Goal: Information Seeking & Learning: Find specific fact

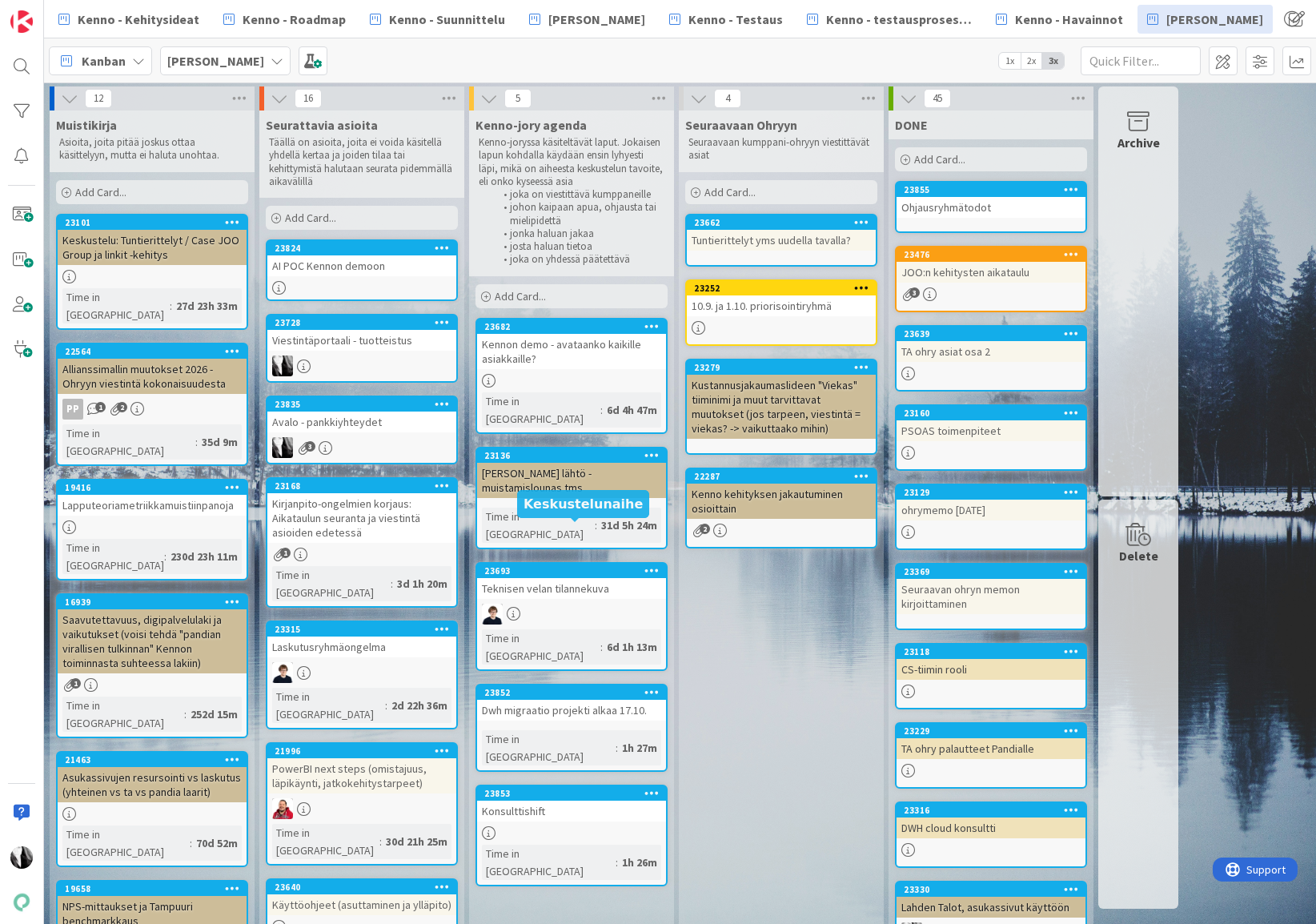
scroll to position [8, 0]
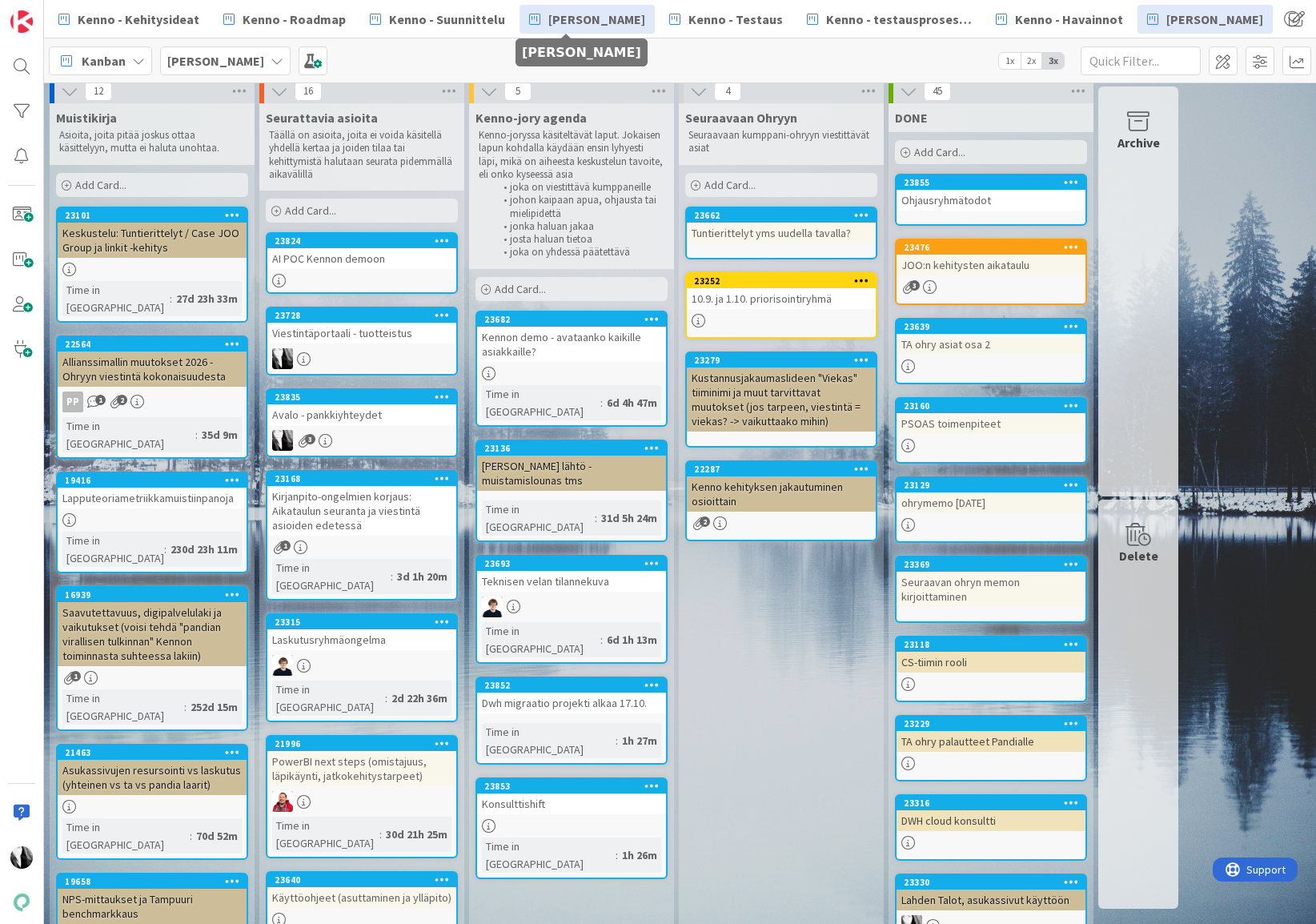
click at [593, 19] on span "[PERSON_NAME]" at bounding box center [596, 19] width 97 height 19
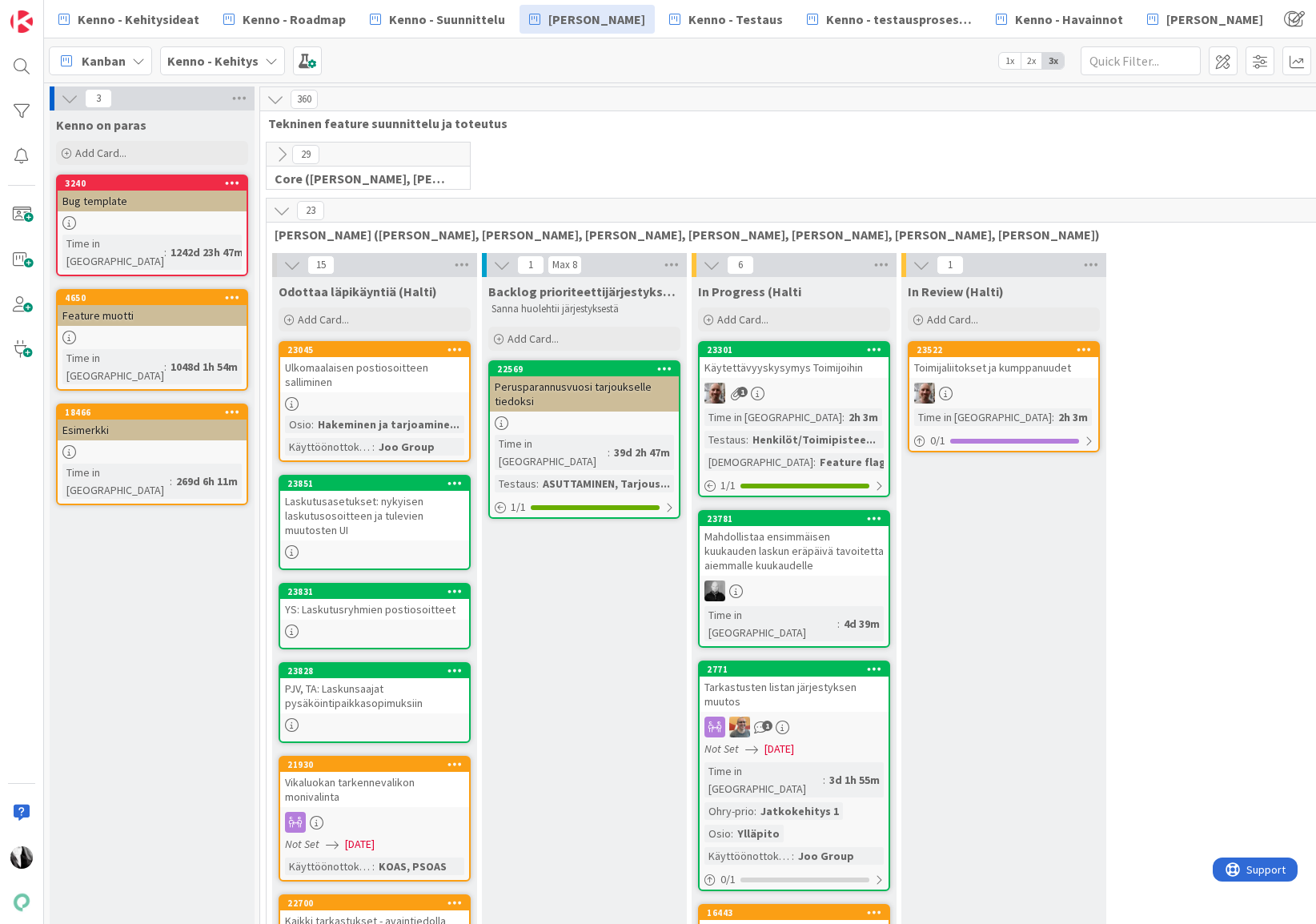
click at [284, 209] on icon at bounding box center [282, 210] width 17 height 17
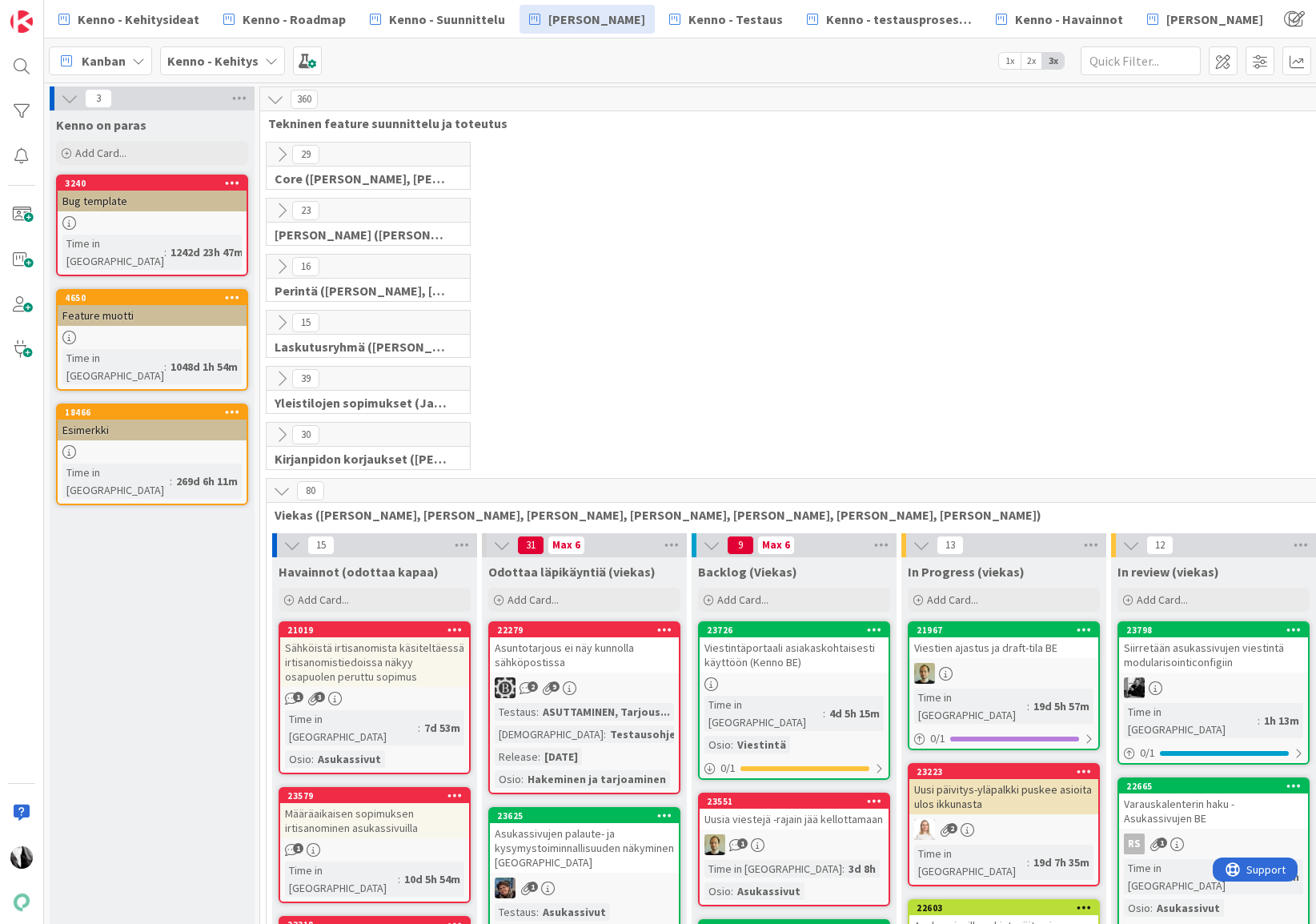
click at [287, 491] on icon at bounding box center [282, 490] width 17 height 17
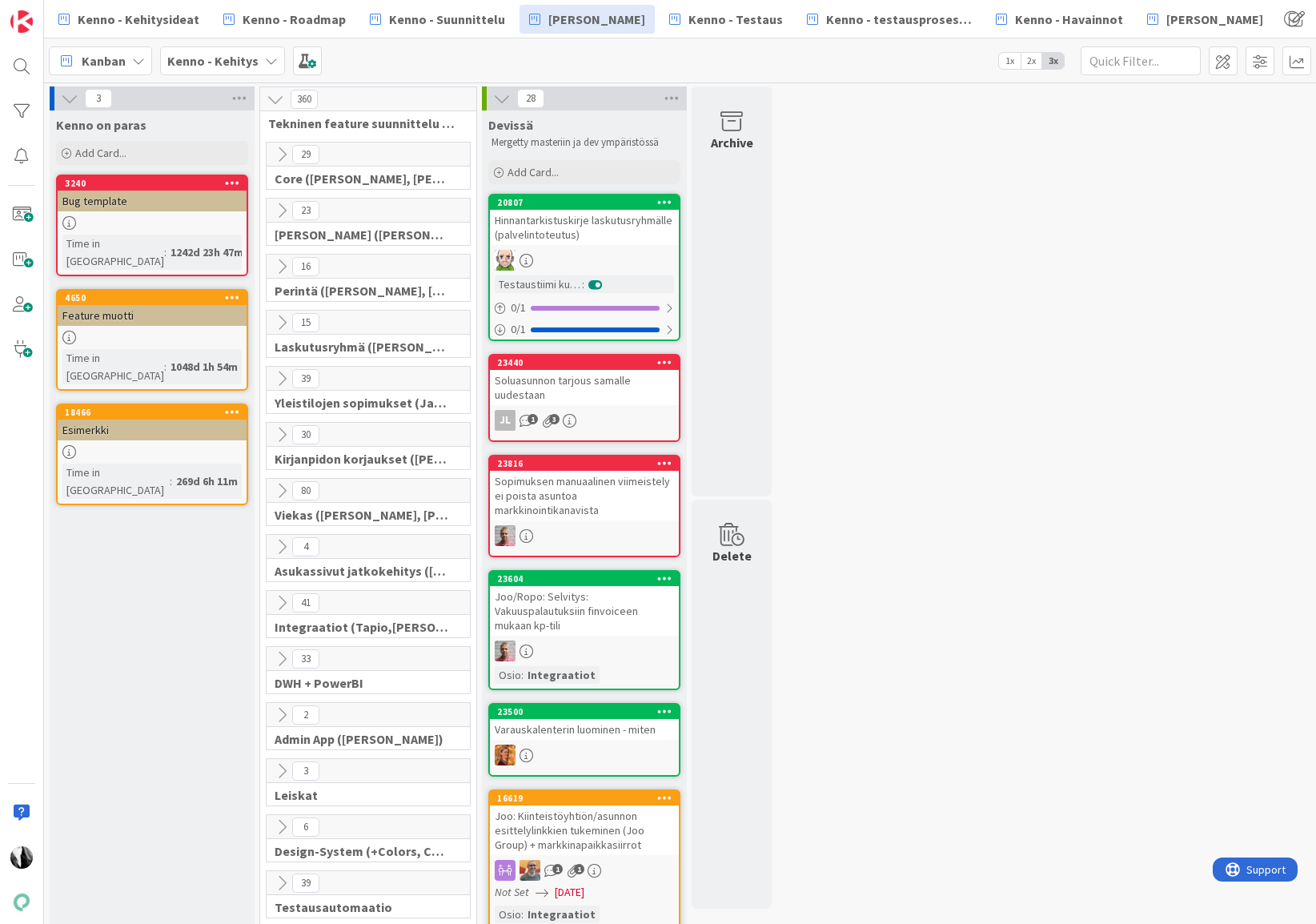
click at [281, 602] on icon at bounding box center [282, 603] width 17 height 17
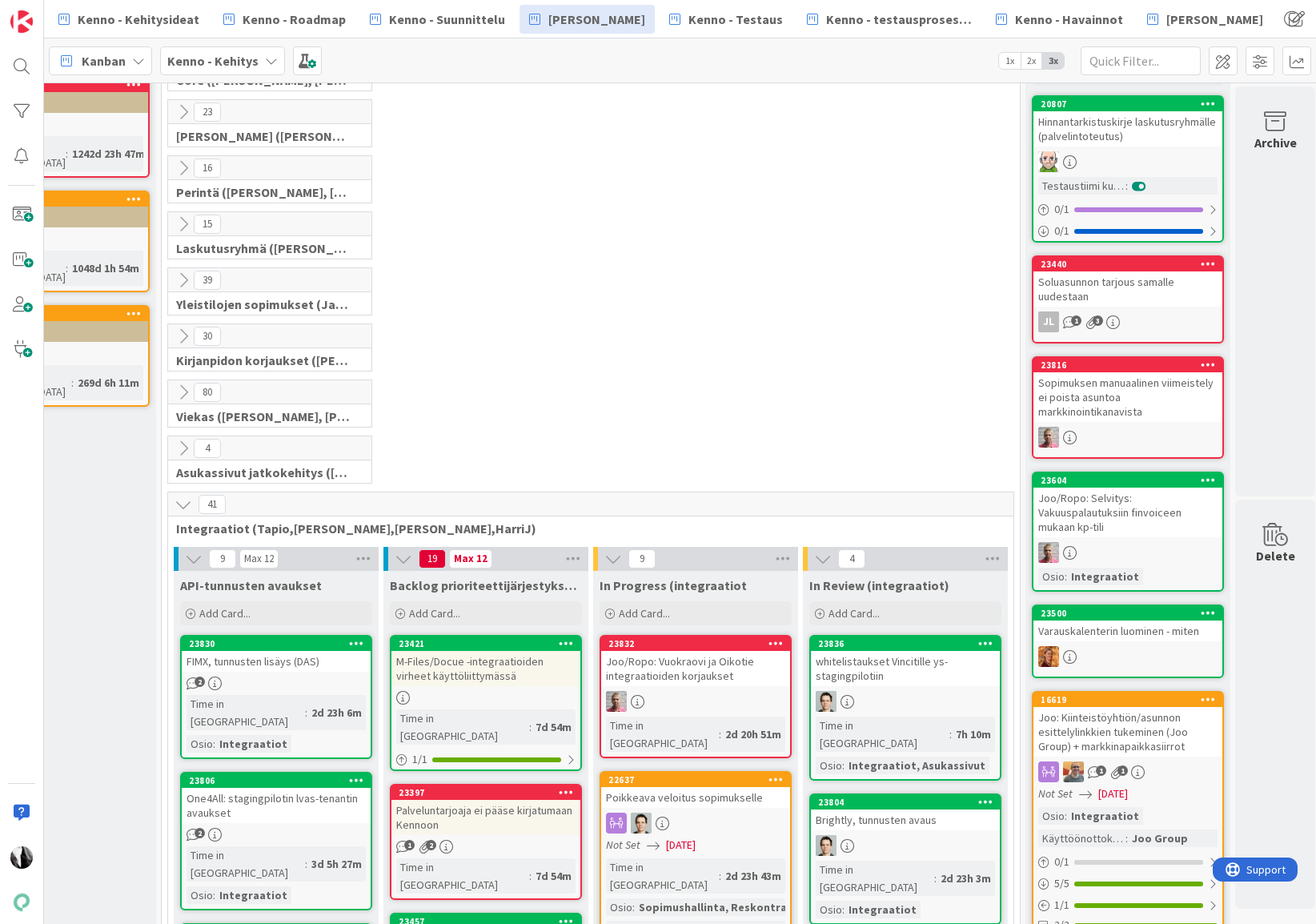
scroll to position [94, 98]
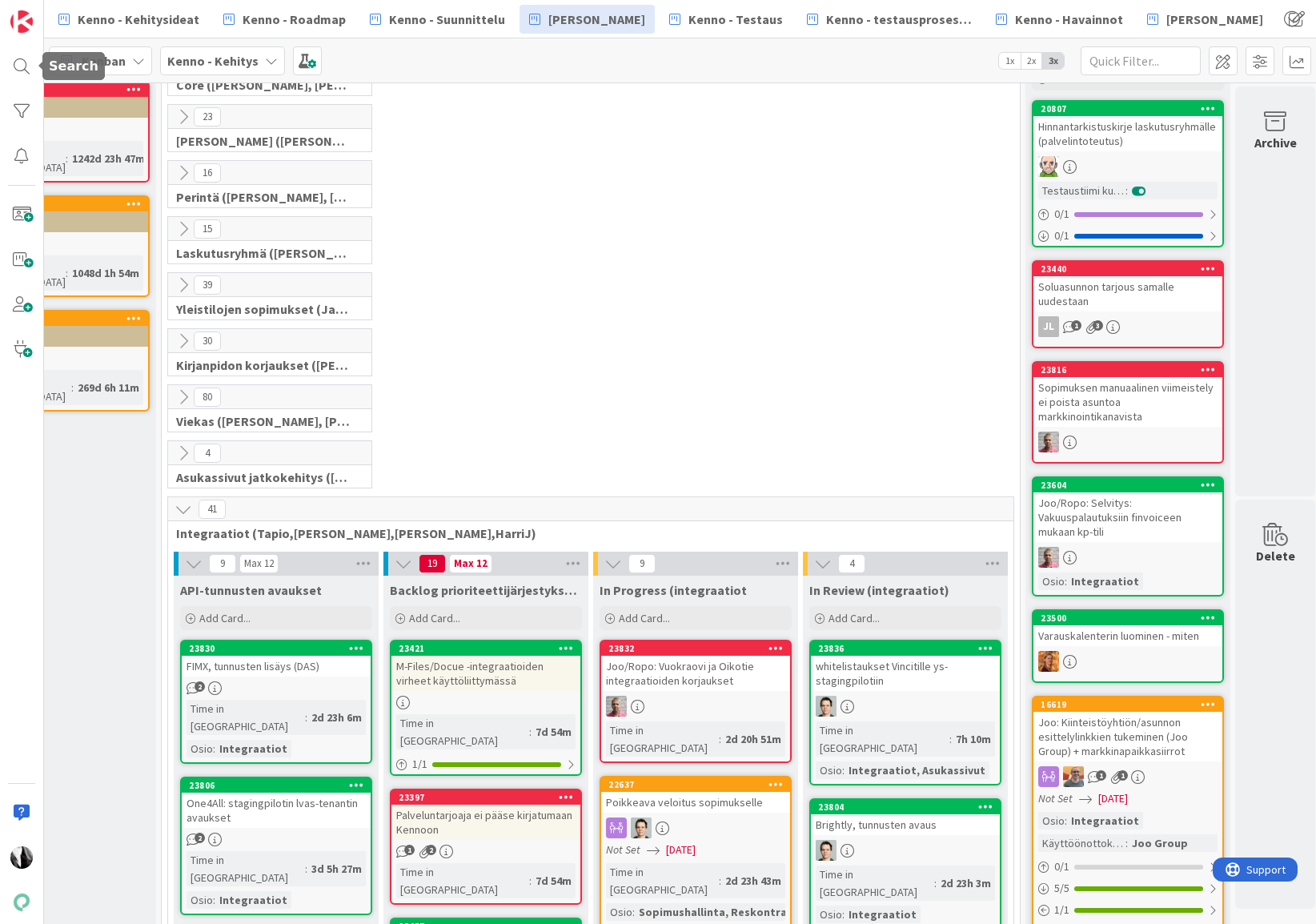
drag, startPoint x: 25, startPoint y: 67, endPoint x: 56, endPoint y: 70, distance: 31.1
click at [25, 67] on div at bounding box center [22, 67] width 32 height 32
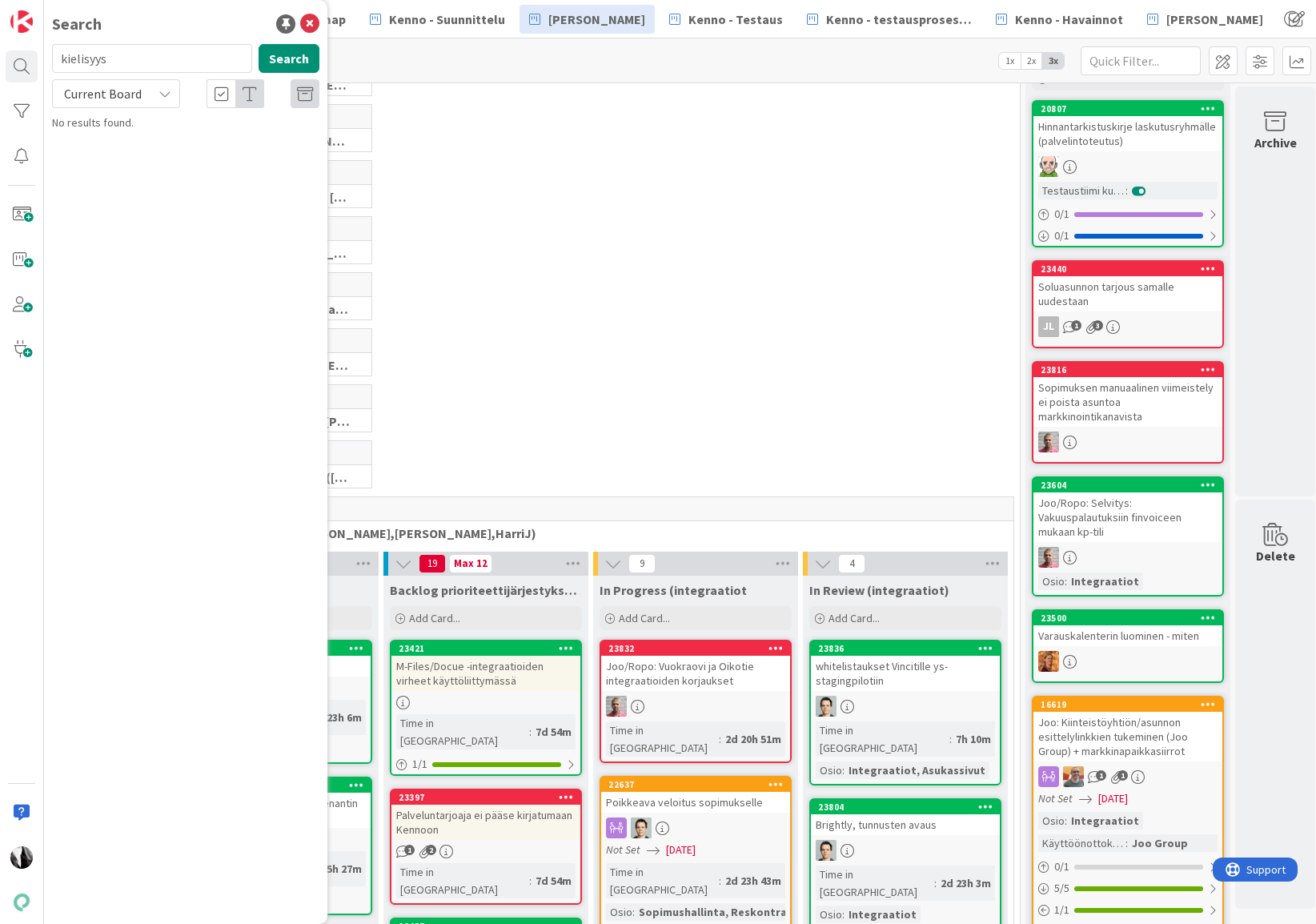
drag, startPoint x: 176, startPoint y: 62, endPoint x: 59, endPoint y: 60, distance: 117.0
click at [56, 60] on input "kielisyys" at bounding box center [151, 58] width 200 height 29
type input "pasuunakuja"
click at [128, 96] on span "Current Board" at bounding box center [102, 94] width 77 height 16
click at [132, 159] on span "All Boards" at bounding box center [144, 160] width 166 height 24
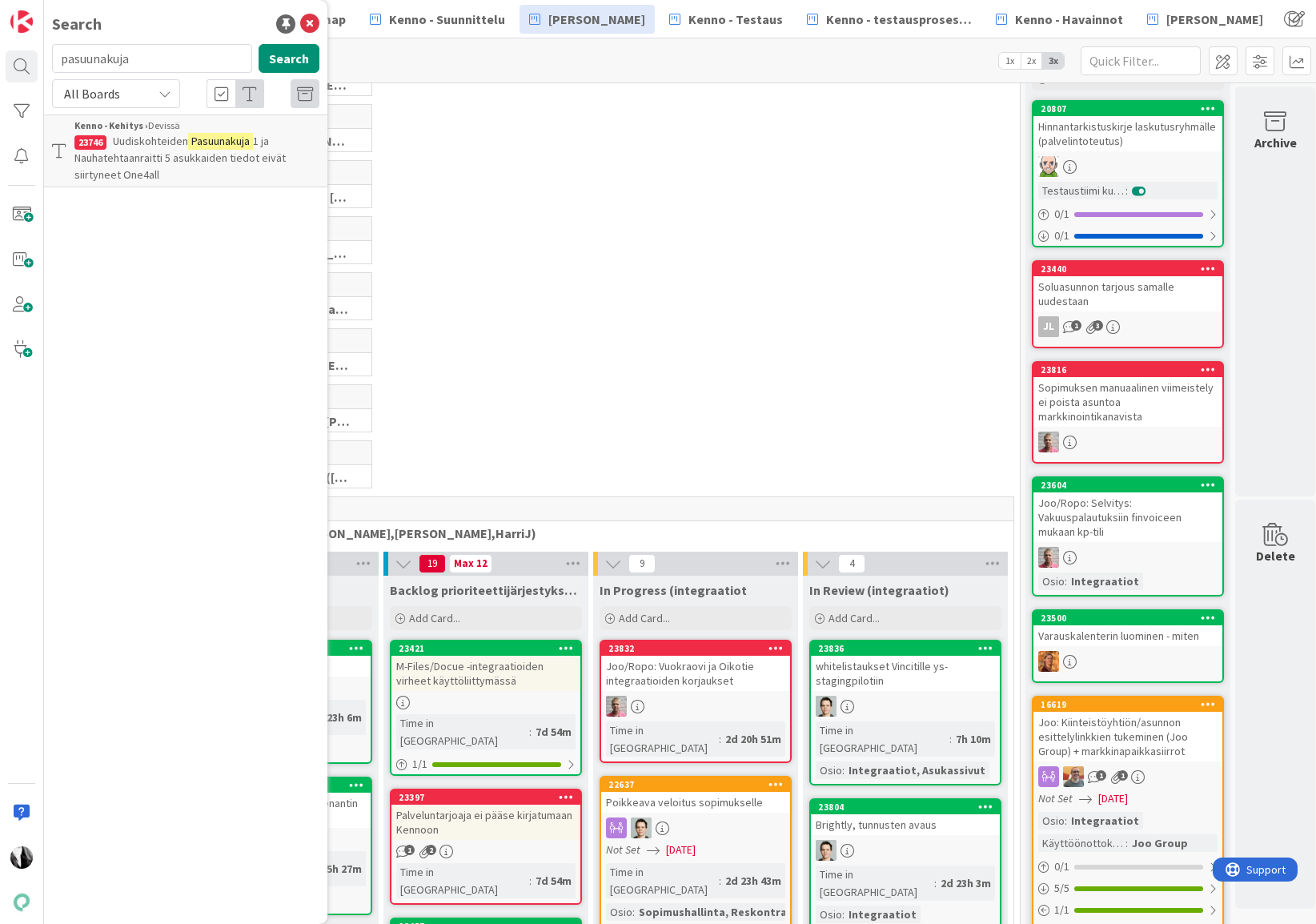
click at [158, 152] on span "1 ja Nauhatehtaanraitti 5 asukkaiden tiedot eivät siirtyneet One4all" at bounding box center [180, 158] width 211 height 48
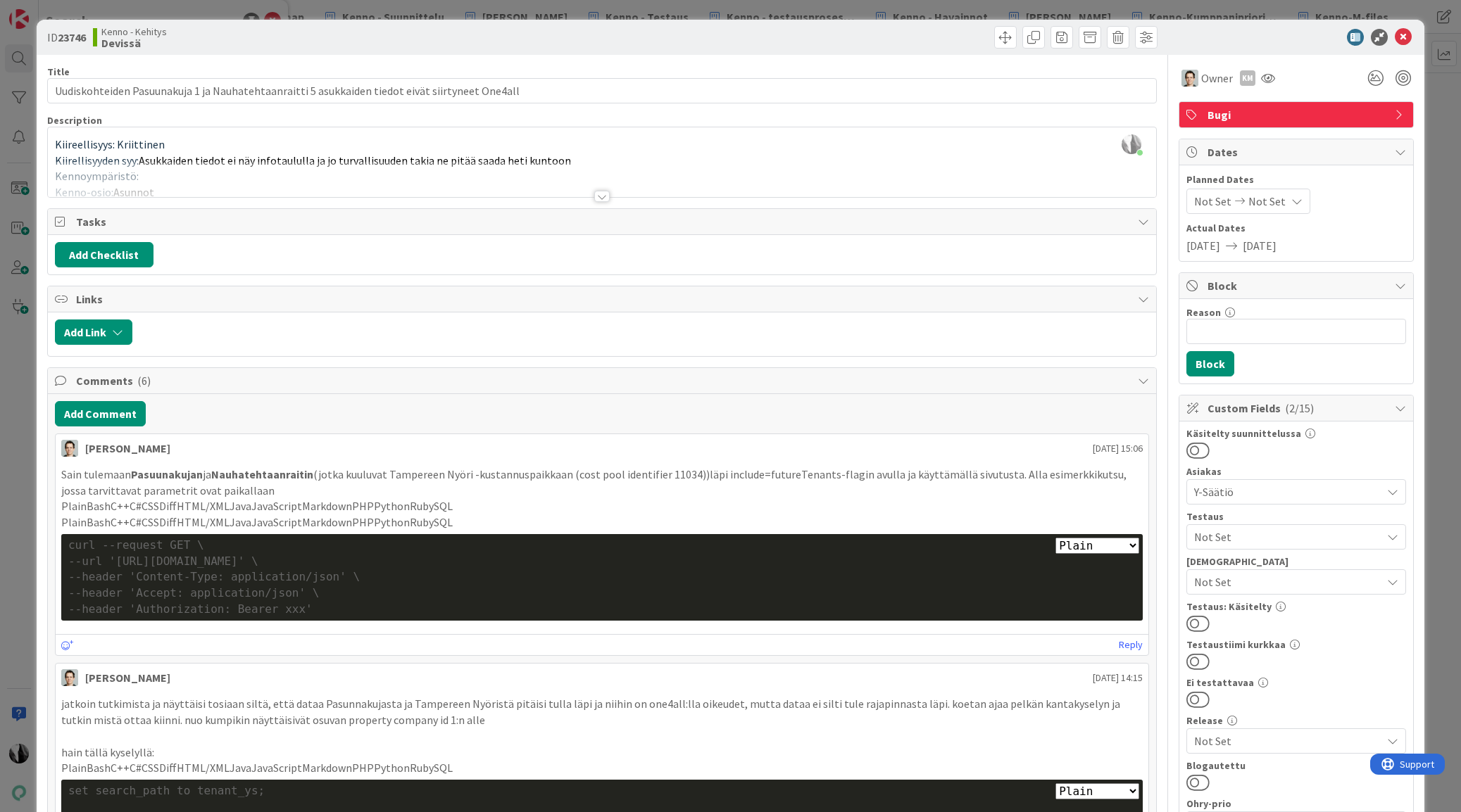
click at [606, 196] on div at bounding box center [602, 196] width 15 height 11
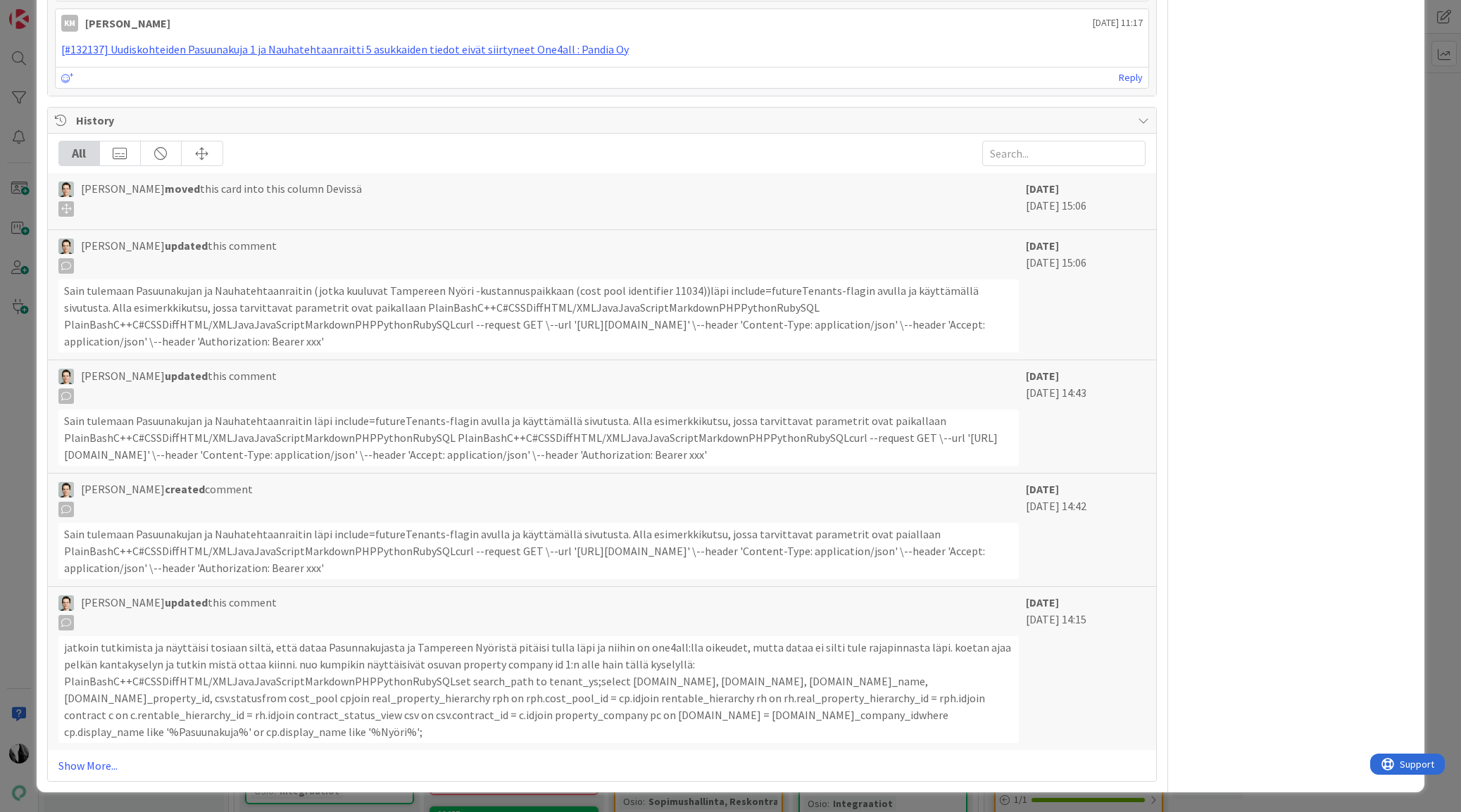
scroll to position [2449, 0]
click at [93, 766] on link "Show More..." at bounding box center [602, 766] width 1087 height 17
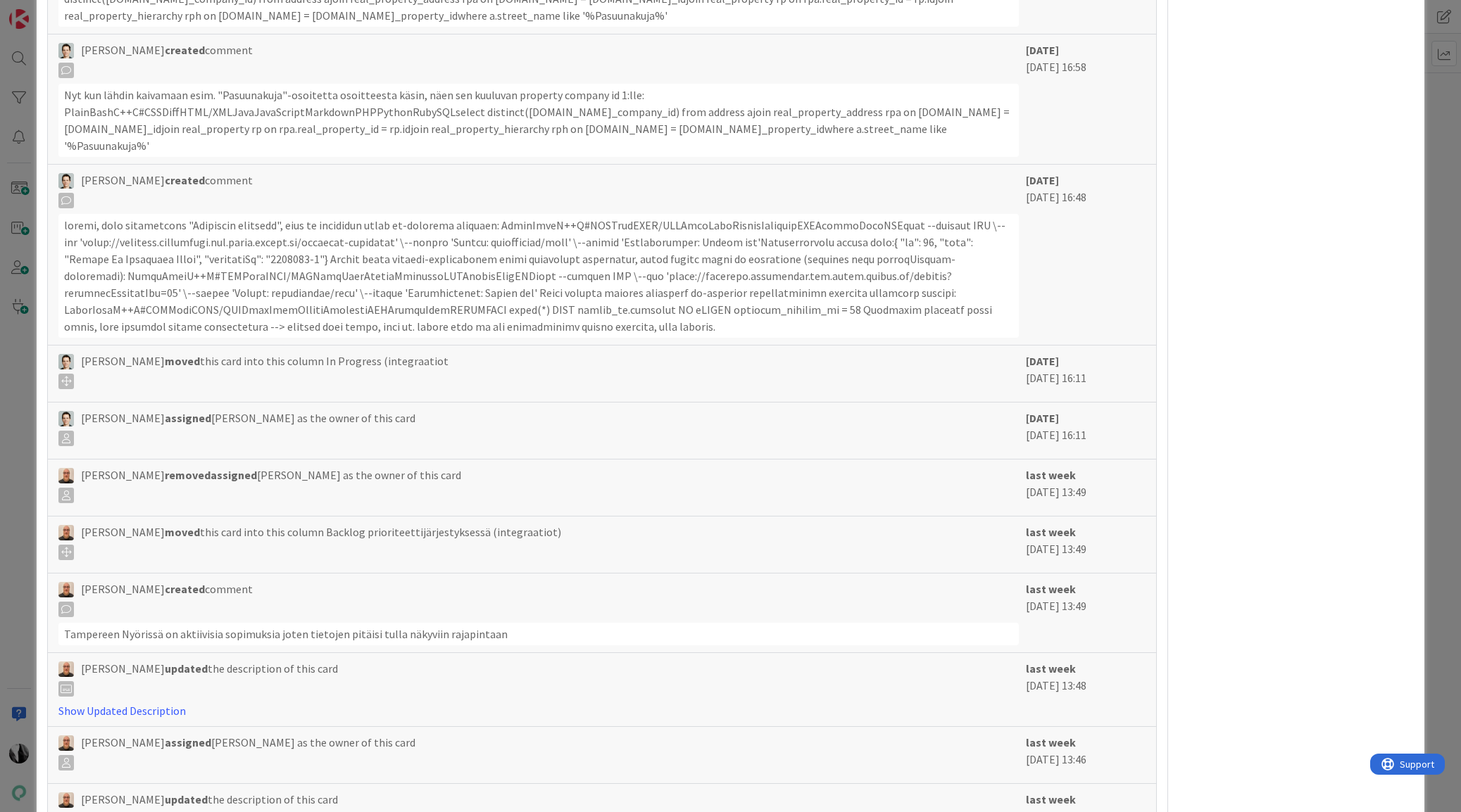
scroll to position [4295, 0]
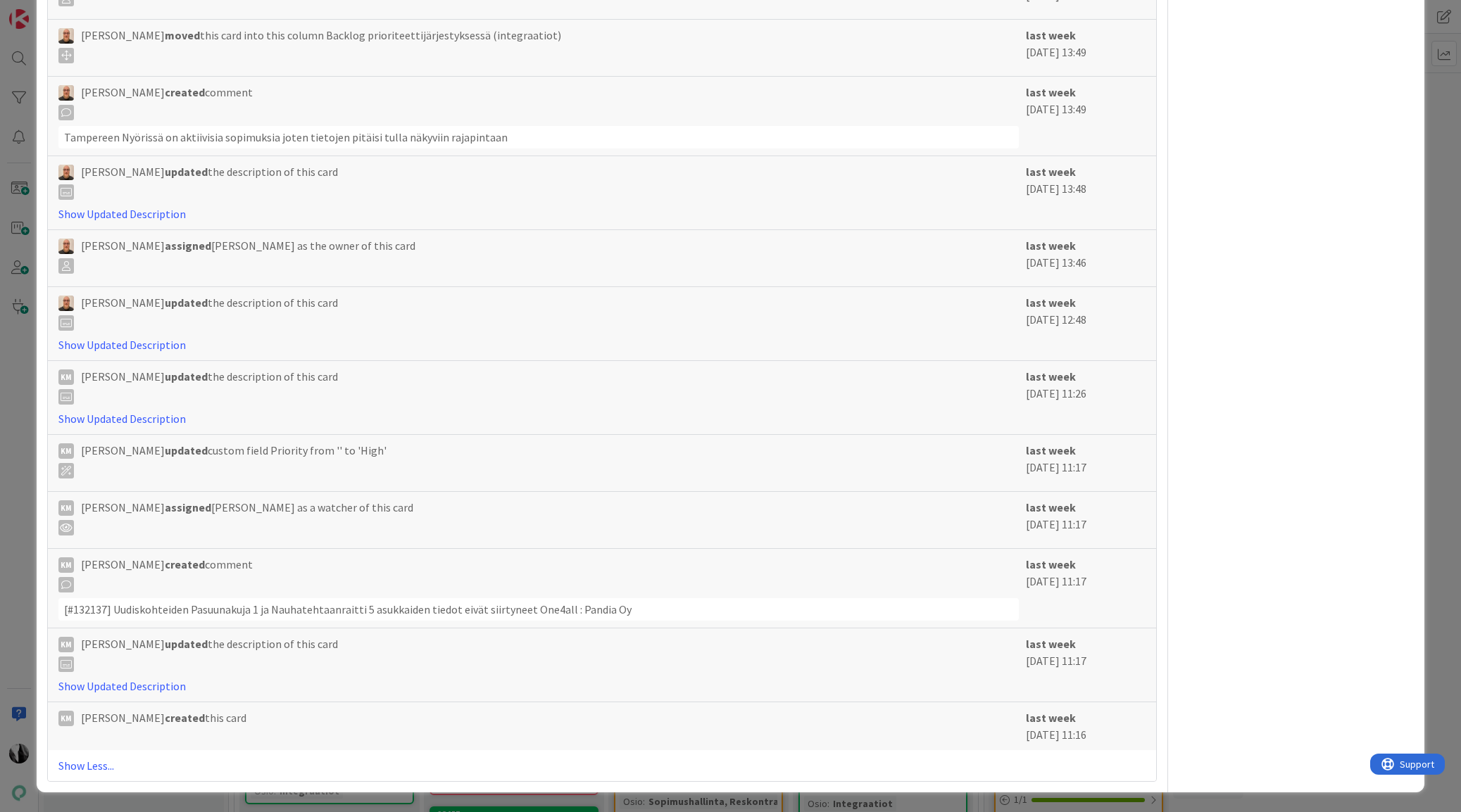
drag, startPoint x: 87, startPoint y: 769, endPoint x: 289, endPoint y: 731, distance: 205.5
click at [92, 768] on link "Show Less..." at bounding box center [602, 766] width 1087 height 17
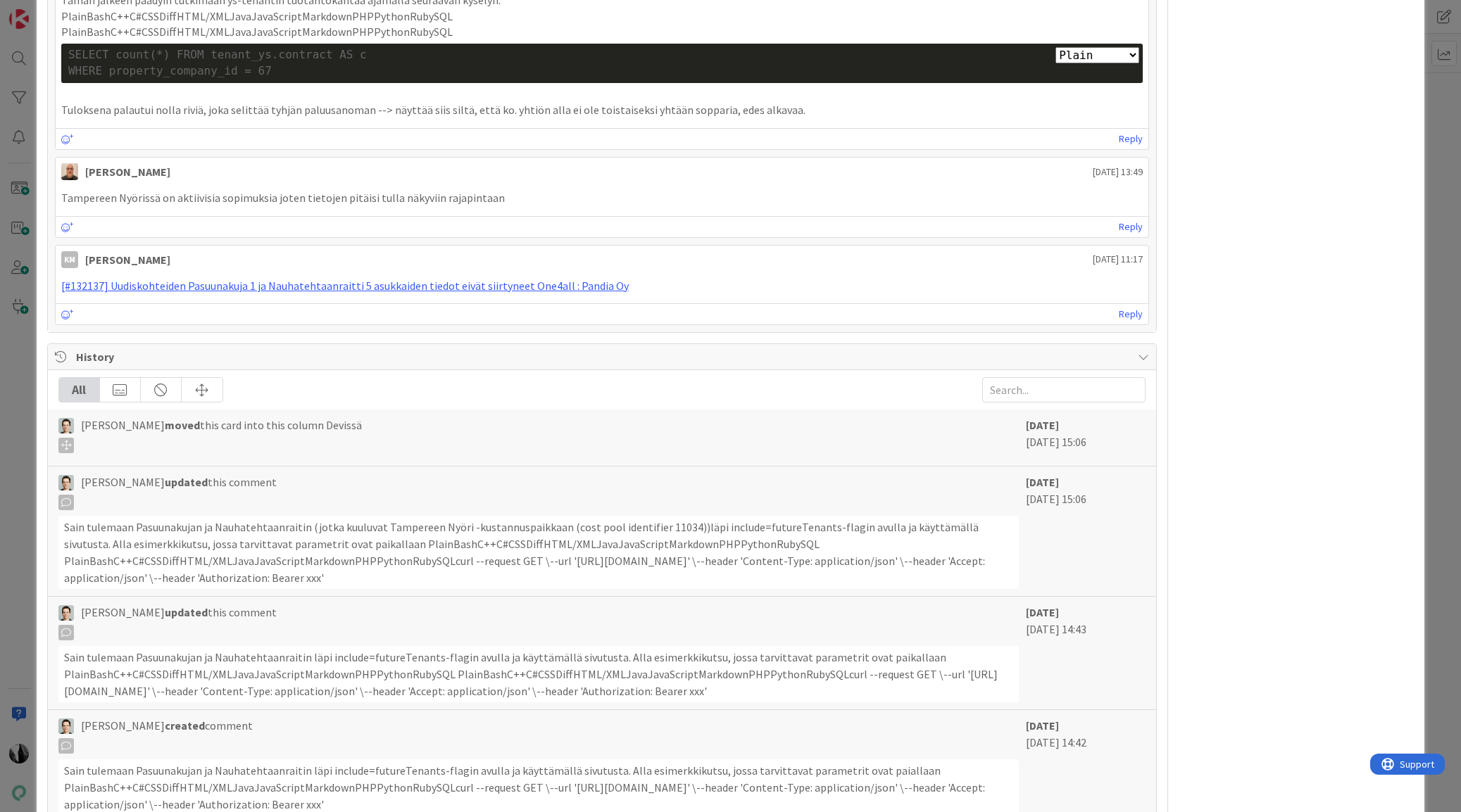
scroll to position [2162, 0]
